Goal: Information Seeking & Learning: Learn about a topic

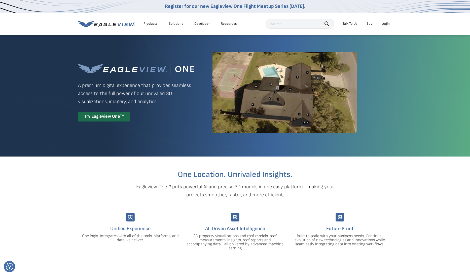
click at [319, 98] on img at bounding box center [285, 92] width 144 height 81
click at [106, 121] on div "Try Eagleview One™" at bounding box center [104, 117] width 52 height 10
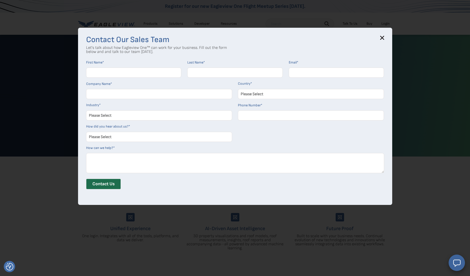
click at [383, 36] on icon at bounding box center [383, 38] width 4 height 4
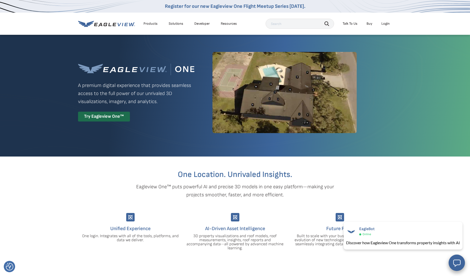
click at [227, 7] on link "Register for our new Eagleview One Flight Meetup Series [DATE]." at bounding box center [235, 6] width 141 height 6
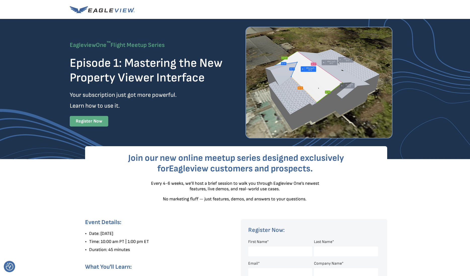
click at [125, 7] on img at bounding box center [102, 9] width 65 height 7
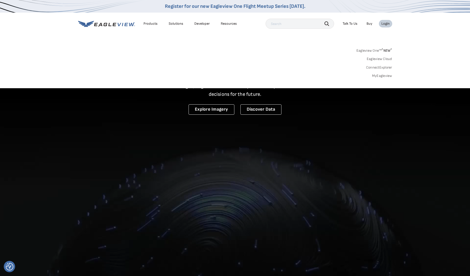
click at [383, 76] on link "MyEagleview" at bounding box center [382, 76] width 20 height 5
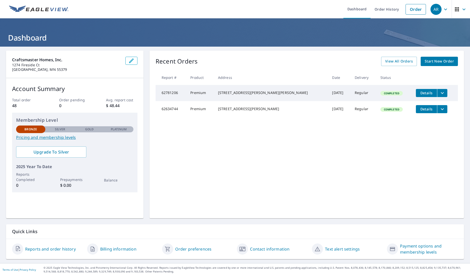
click at [66, 138] on link "Pricing and membership levels" at bounding box center [74, 137] width 117 height 6
